Goal: Task Accomplishment & Management: Manage account settings

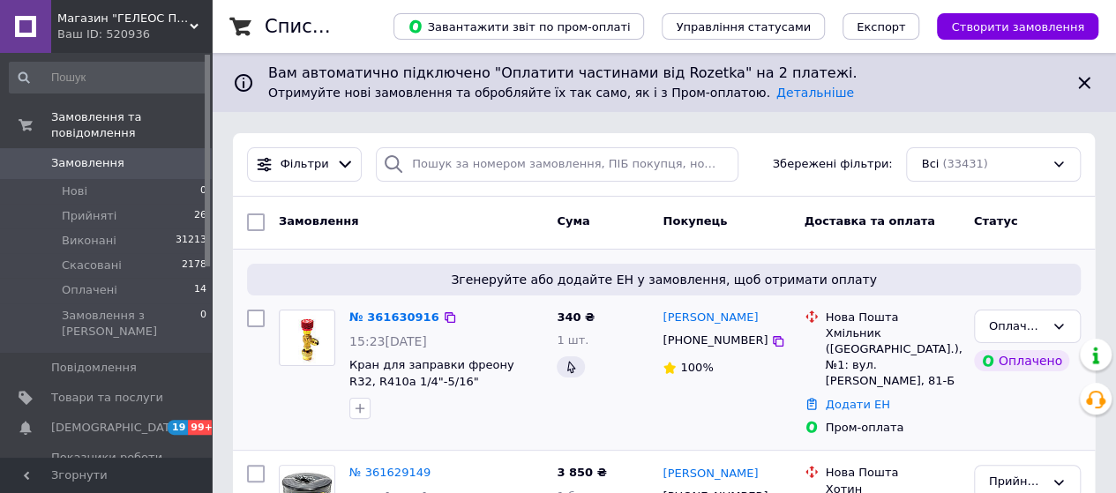
scroll to position [88, 0]
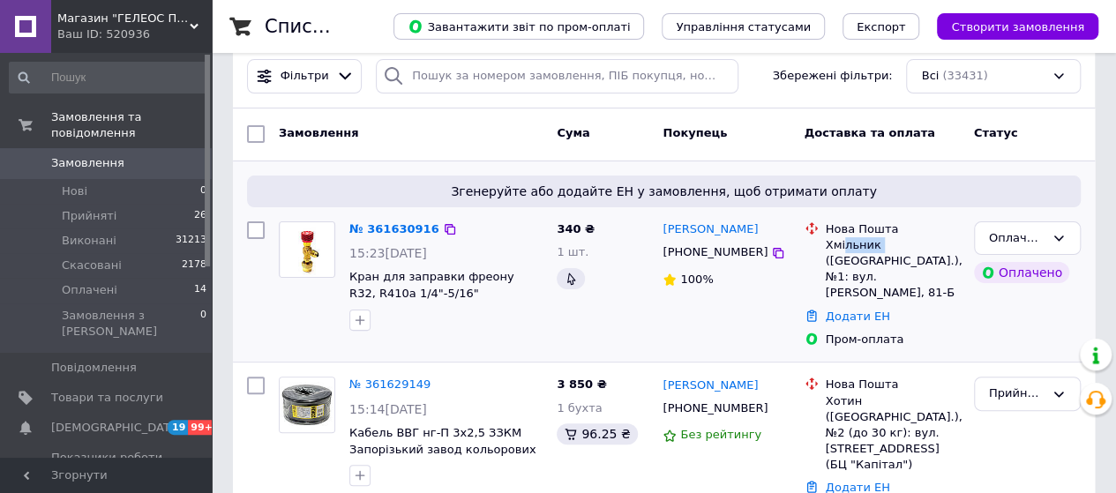
drag, startPoint x: 876, startPoint y: 246, endPoint x: 842, endPoint y: 243, distance: 34.6
click at [842, 243] on div "Хмільник ([GEOGRAPHIC_DATA].), №1: вул. [PERSON_NAME], 81-Б" at bounding box center [893, 269] width 134 height 64
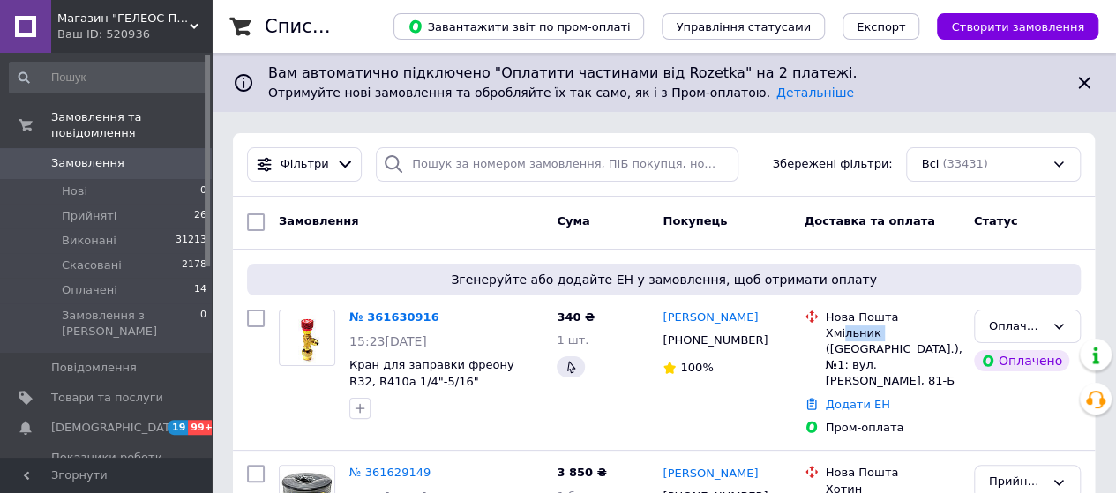
click at [88, 155] on span "Замовлення" at bounding box center [87, 163] width 73 height 16
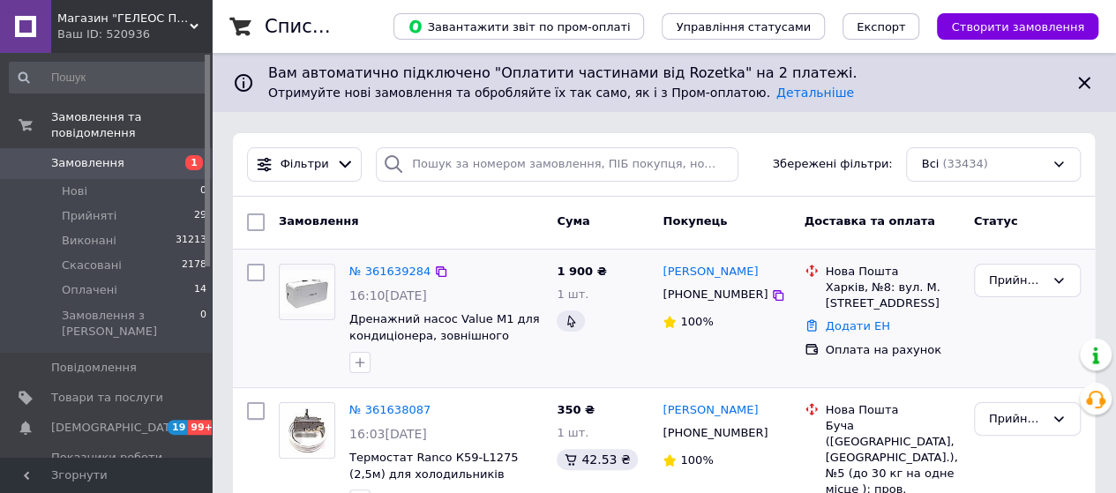
scroll to position [177, 0]
